Goal: Task Accomplishment & Management: Manage account settings

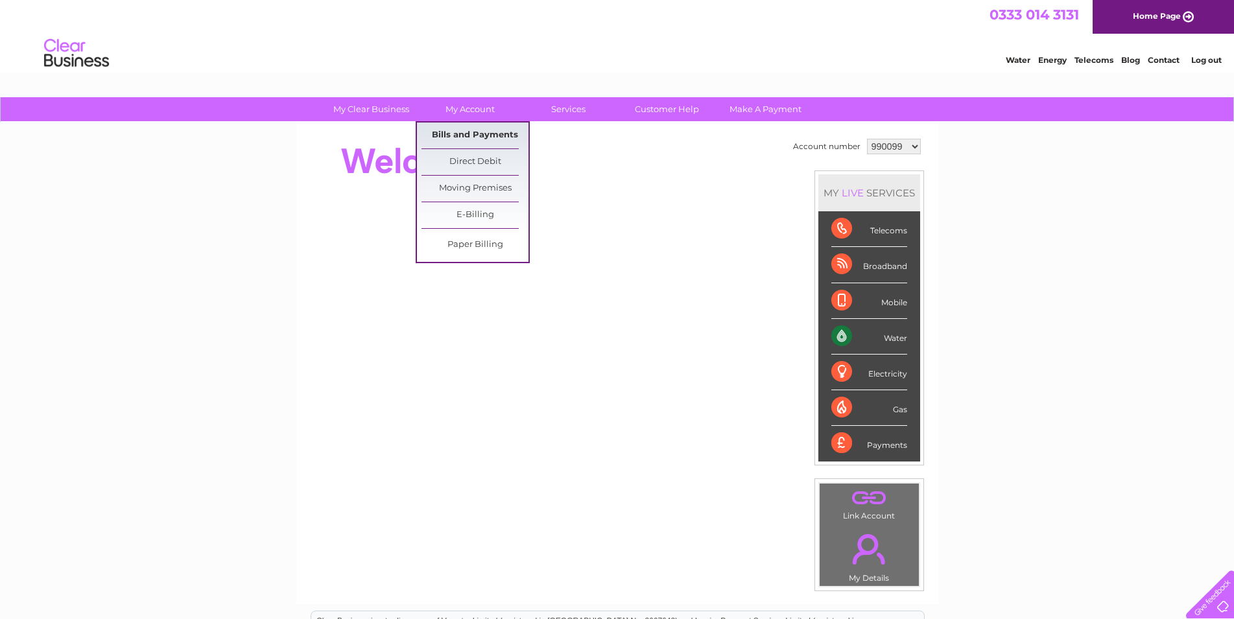
click at [468, 130] on link "Bills and Payments" at bounding box center [475, 136] width 107 height 26
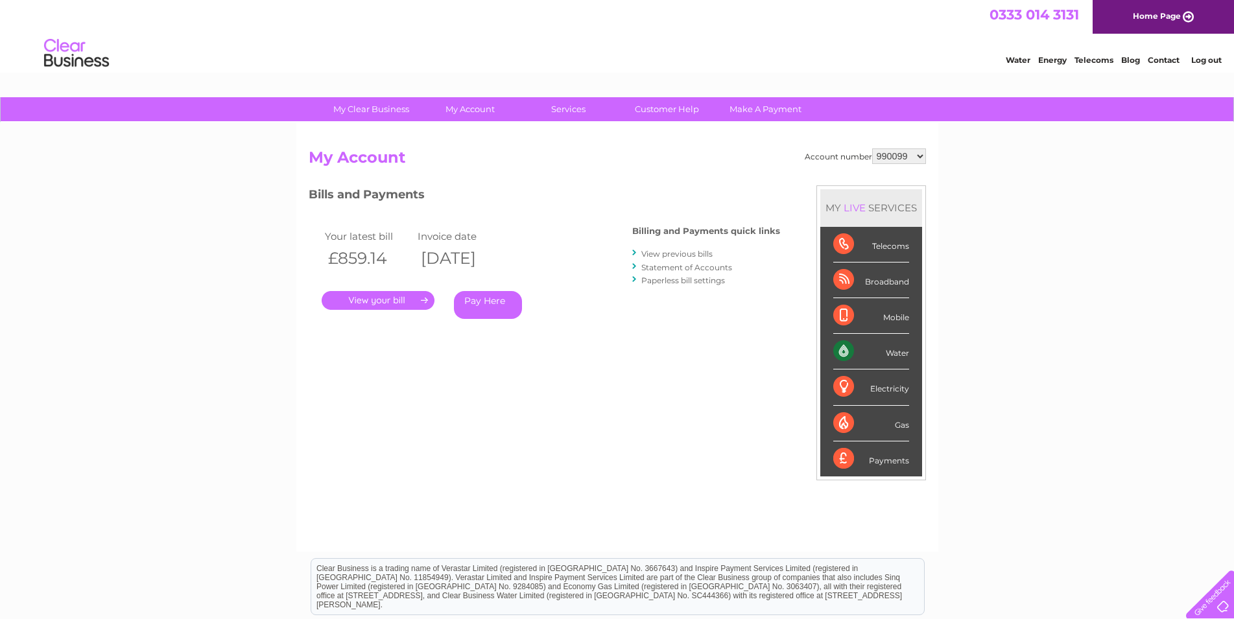
click at [673, 256] on link "View previous bills" at bounding box center [676, 254] width 71 height 10
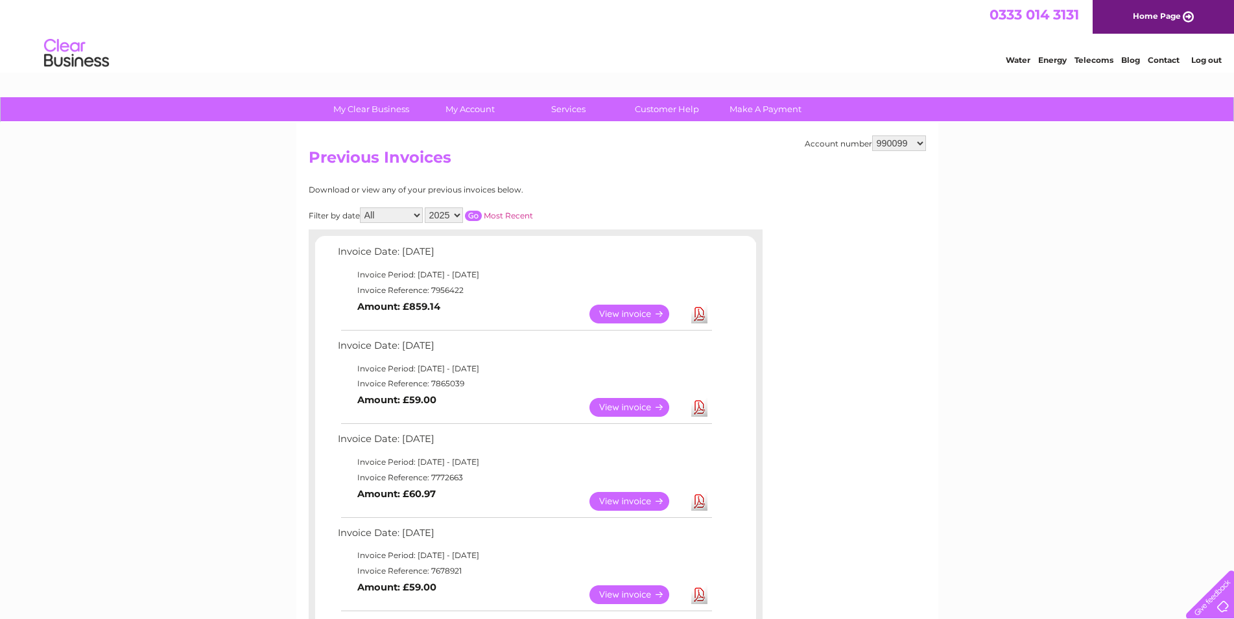
click at [425, 208] on select "2025 2024 2023 2022" at bounding box center [444, 216] width 38 height 16
select select "2023"
click option "2023" at bounding box center [0, 0] width 0 height 0
click at [470, 216] on input "button" at bounding box center [473, 216] width 17 height 10
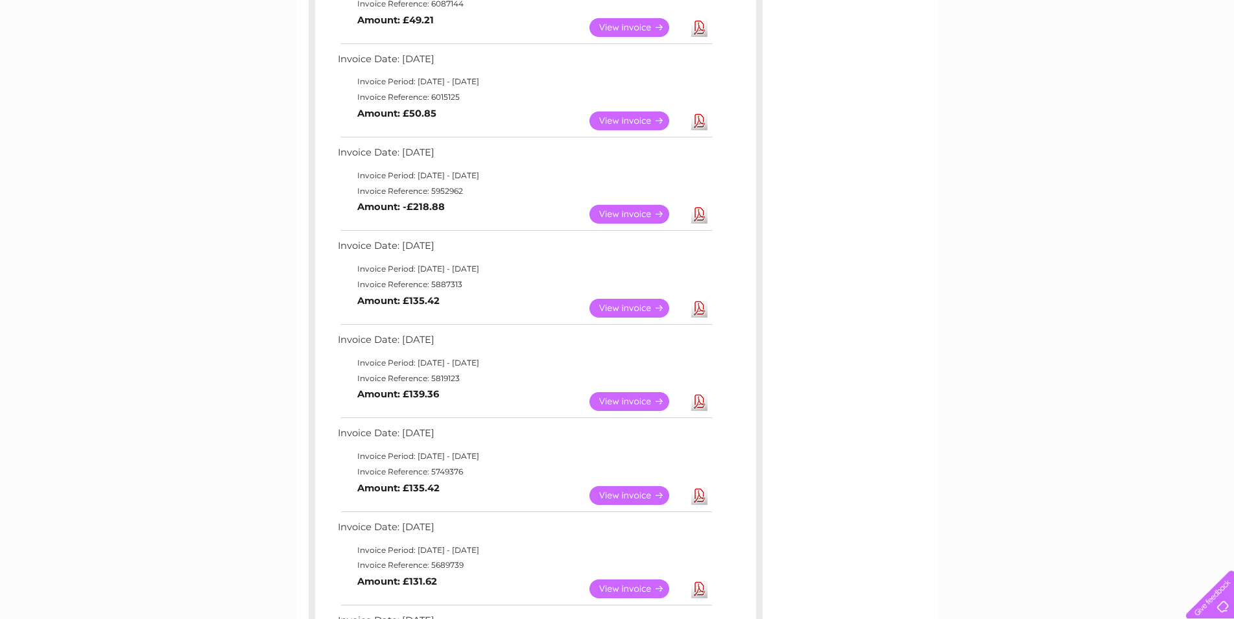
scroll to position [529, 0]
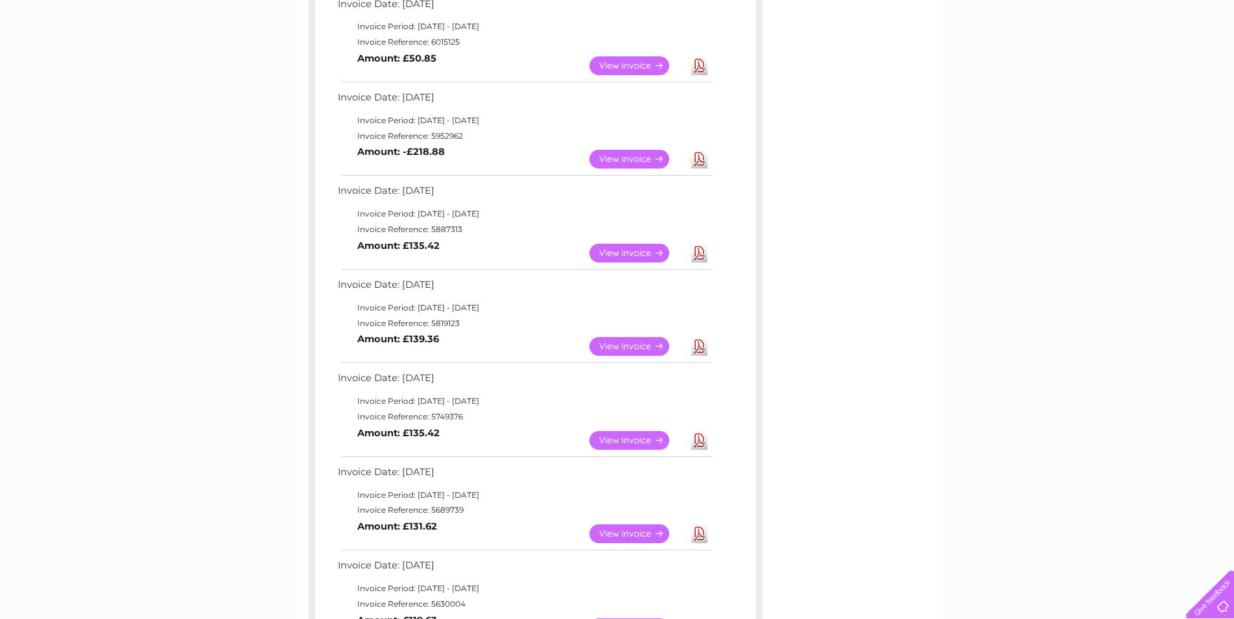
click at [696, 254] on link "Download" at bounding box center [699, 253] width 16 height 19
